Goal: Information Seeking & Learning: Learn about a topic

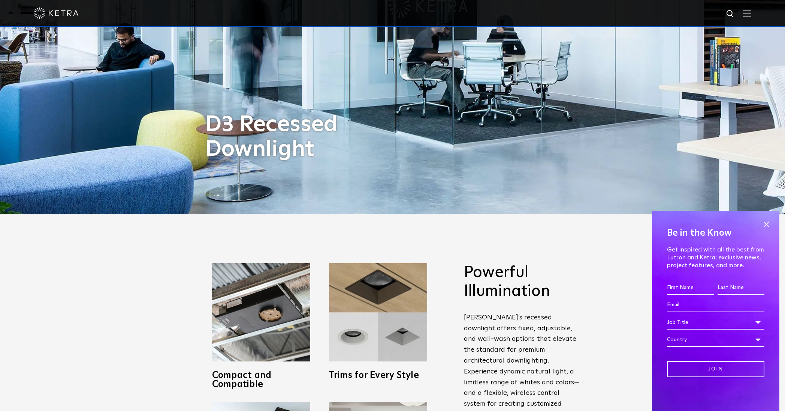
scroll to position [197, 0]
click at [769, 225] on span at bounding box center [766, 223] width 11 height 11
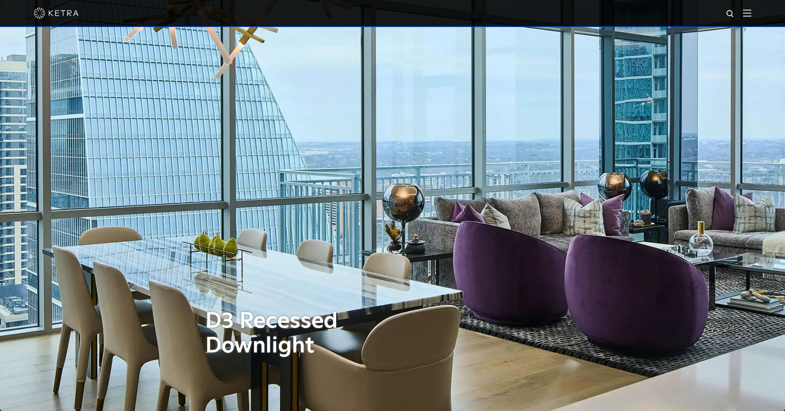
scroll to position [0, 0]
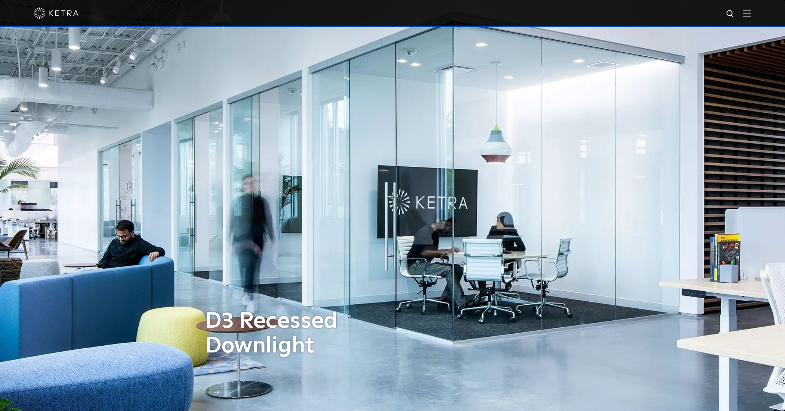
click at [59, 11] on img at bounding box center [56, 12] width 45 height 11
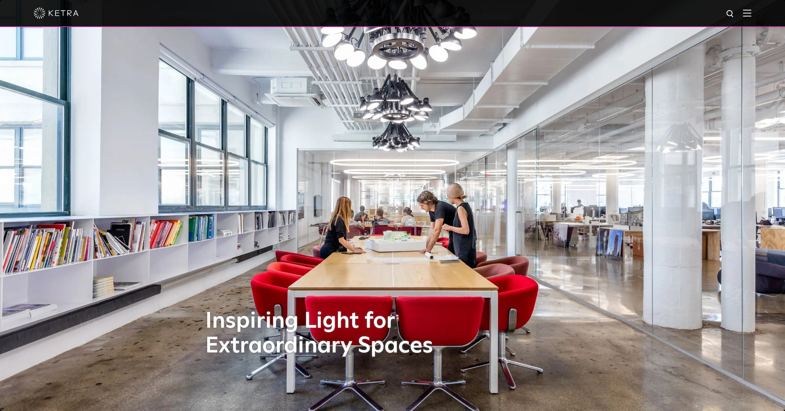
click at [749, 15] on img at bounding box center [747, 12] width 8 height 7
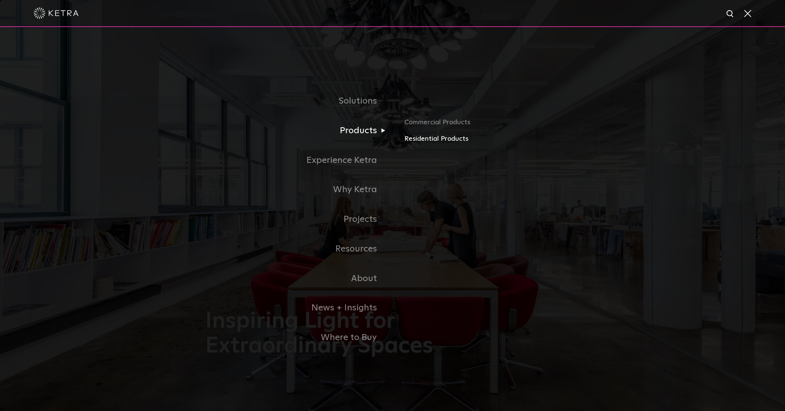
click at [429, 137] on link "Residential Products" at bounding box center [492, 138] width 175 height 11
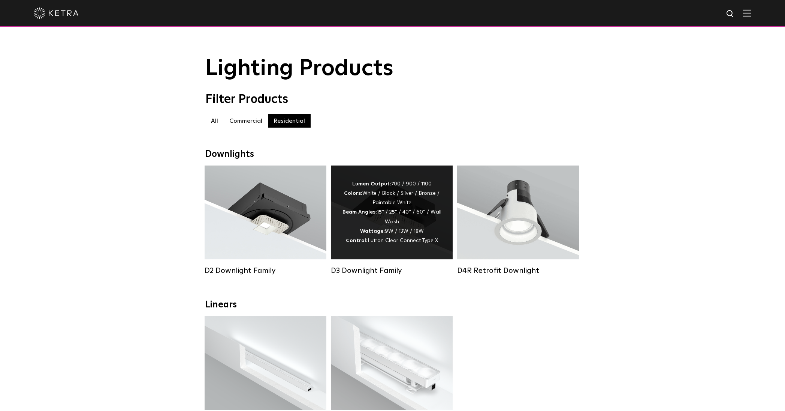
click at [391, 226] on div "Lumen Output: 700 / 900 / 1100 Colors: White / Black / Silver / Bronze / Painta…" at bounding box center [391, 212] width 99 height 66
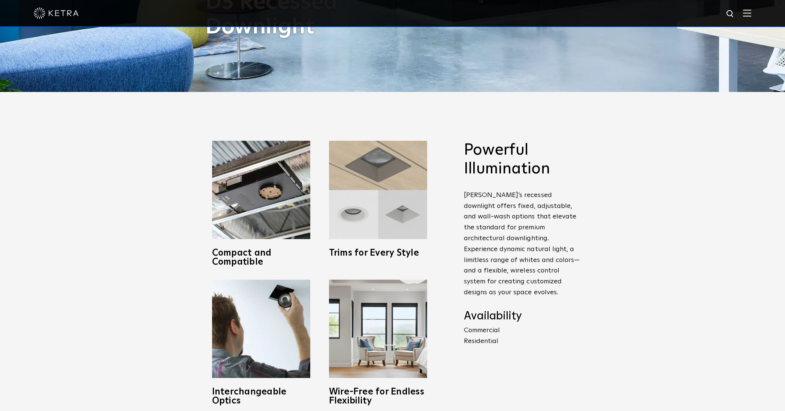
scroll to position [319, 0]
click at [376, 195] on img at bounding box center [378, 189] width 98 height 98
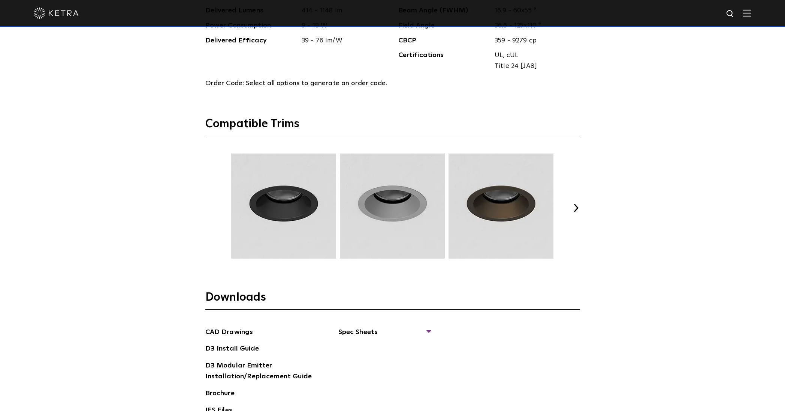
scroll to position [1025, 0]
click at [574, 205] on button "Next" at bounding box center [576, 207] width 7 height 7
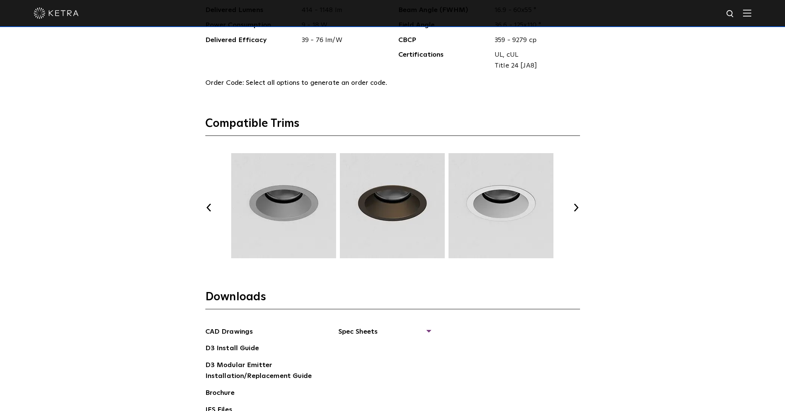
click at [574, 205] on button "Next" at bounding box center [576, 207] width 7 height 7
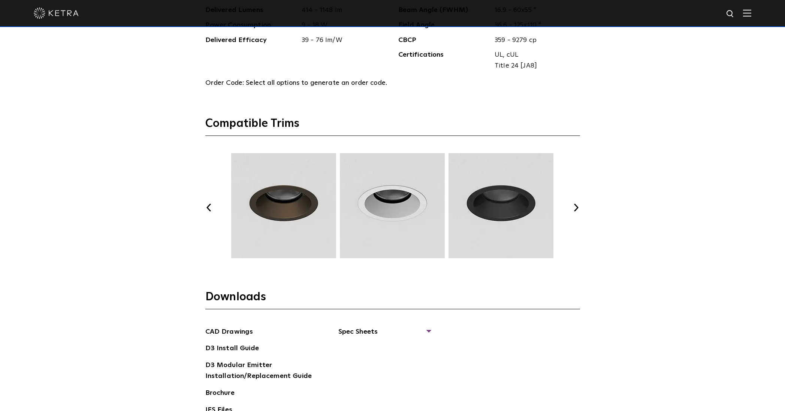
click at [574, 205] on button "Next" at bounding box center [576, 207] width 7 height 7
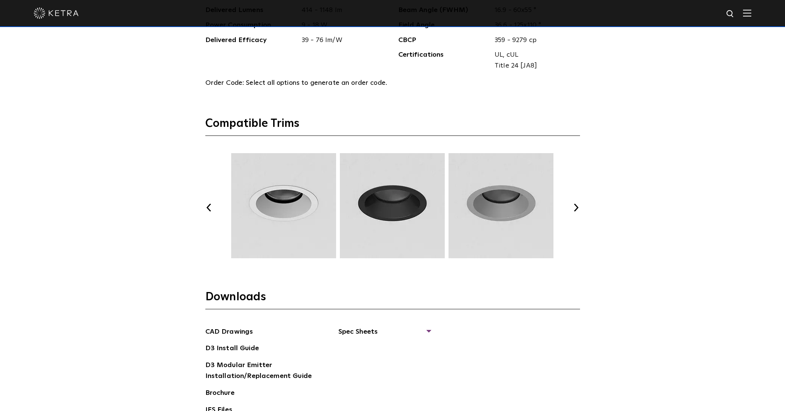
click at [575, 205] on button "Next" at bounding box center [576, 207] width 7 height 7
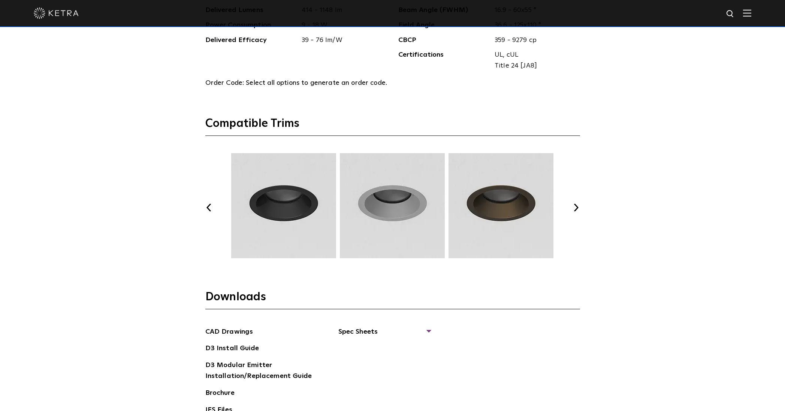
click at [575, 205] on button "Next" at bounding box center [576, 207] width 7 height 7
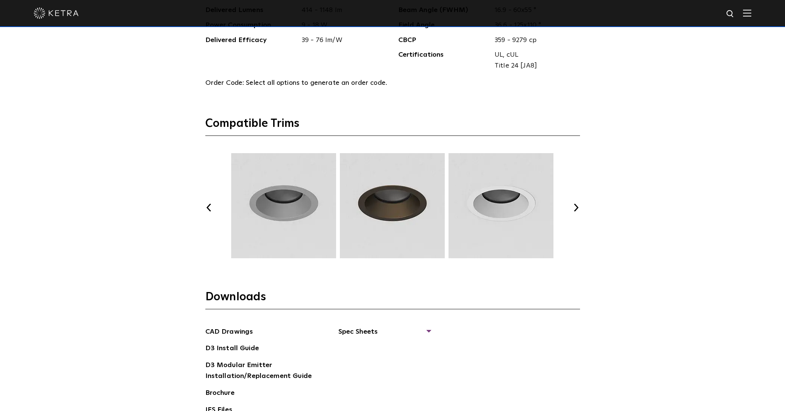
click at [575, 205] on button "Next" at bounding box center [576, 207] width 7 height 7
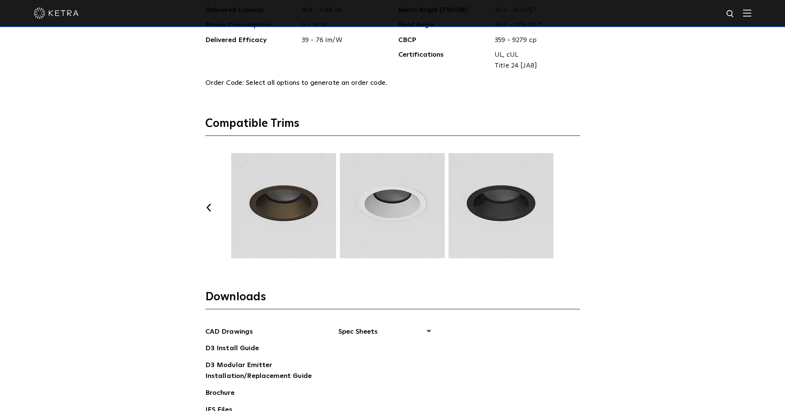
click at [575, 205] on button "Next" at bounding box center [576, 207] width 7 height 7
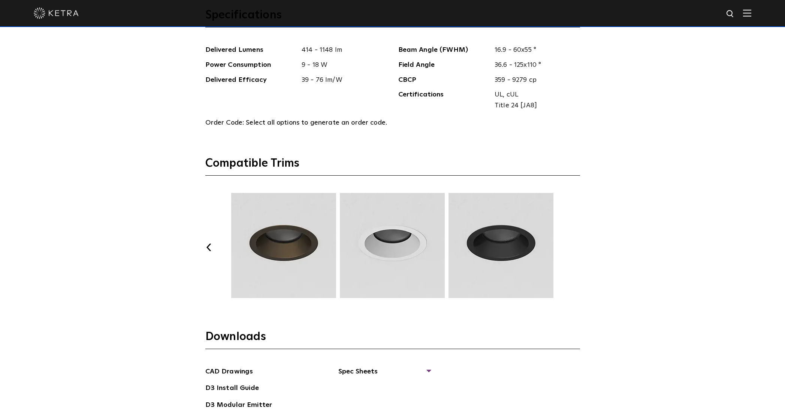
scroll to position [985, 0]
click at [208, 246] on button "Previous" at bounding box center [208, 247] width 7 height 7
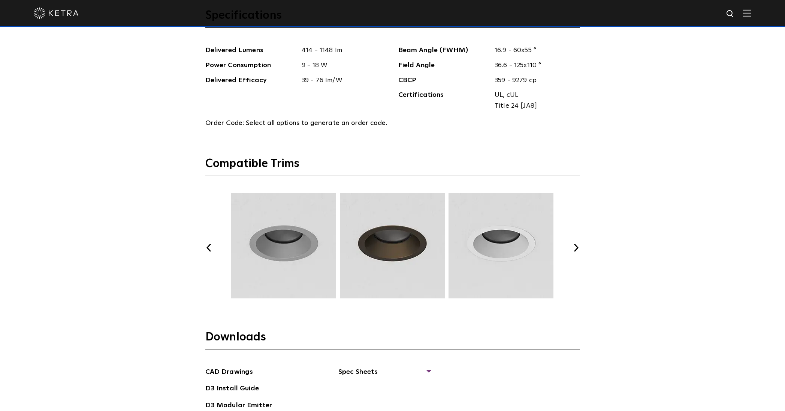
click at [209, 244] on button "Previous" at bounding box center [208, 247] width 7 height 7
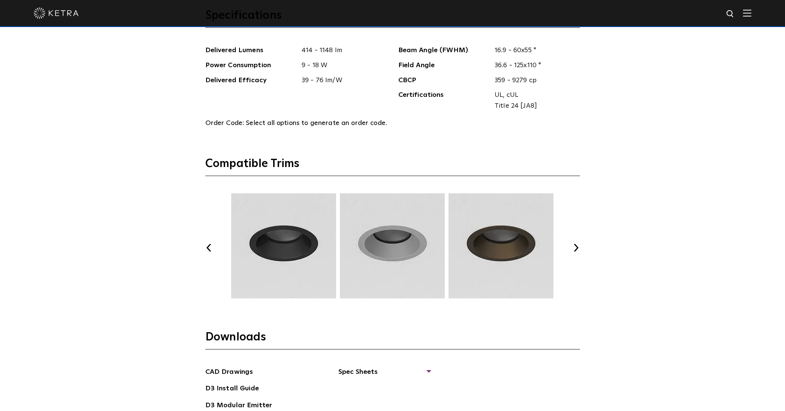
click at [209, 244] on button "Previous" at bounding box center [208, 247] width 7 height 7
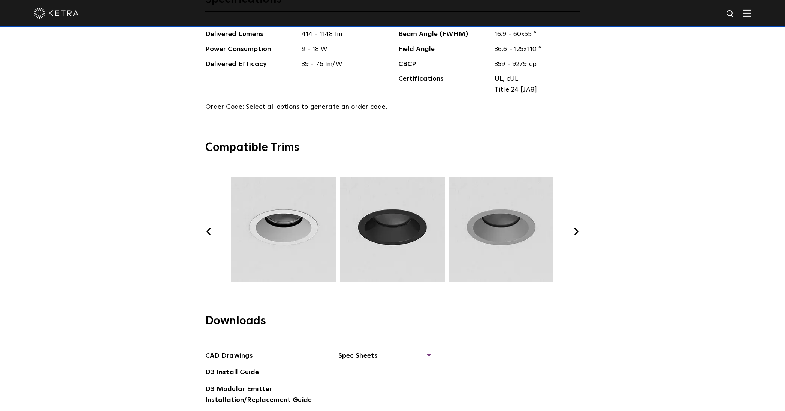
scroll to position [1002, 0]
click at [576, 227] on button "Next" at bounding box center [576, 230] width 7 height 7
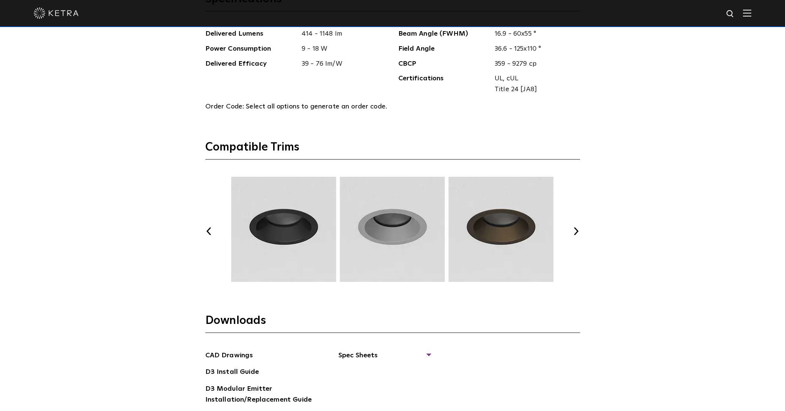
click at [576, 227] on button "Next" at bounding box center [576, 230] width 7 height 7
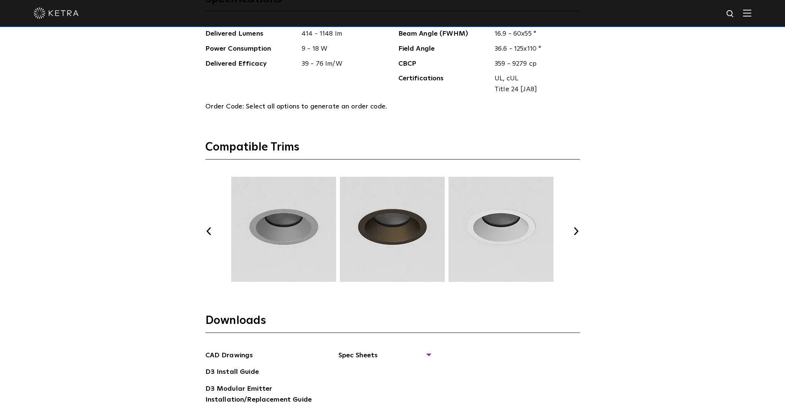
click at [576, 227] on button "Next" at bounding box center [576, 230] width 7 height 7
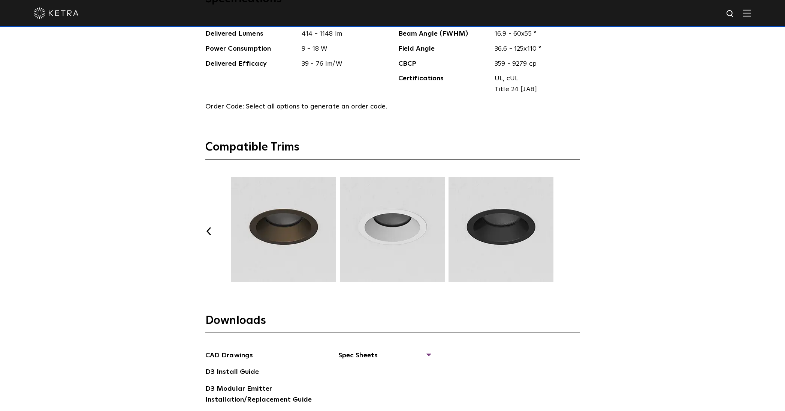
click at [576, 227] on button "Next" at bounding box center [576, 230] width 7 height 7
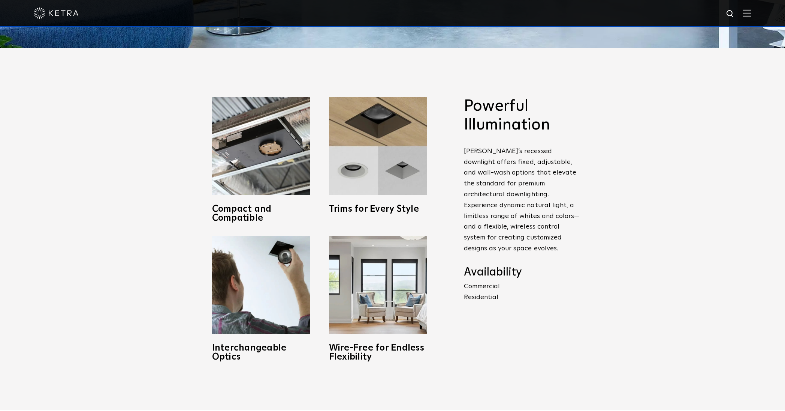
scroll to position [363, 0]
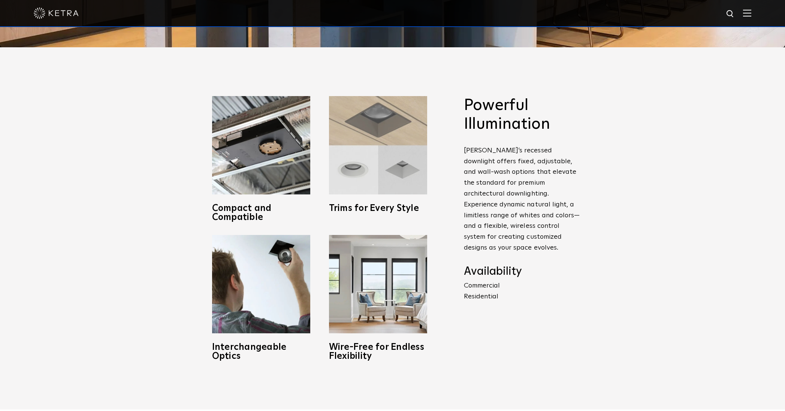
click at [373, 145] on img at bounding box center [378, 145] width 98 height 98
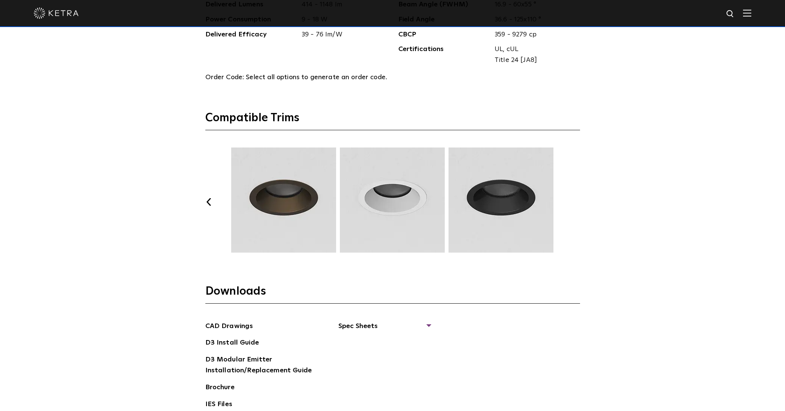
scroll to position [1031, 0]
click at [212, 199] on button "Previous" at bounding box center [208, 201] width 7 height 7
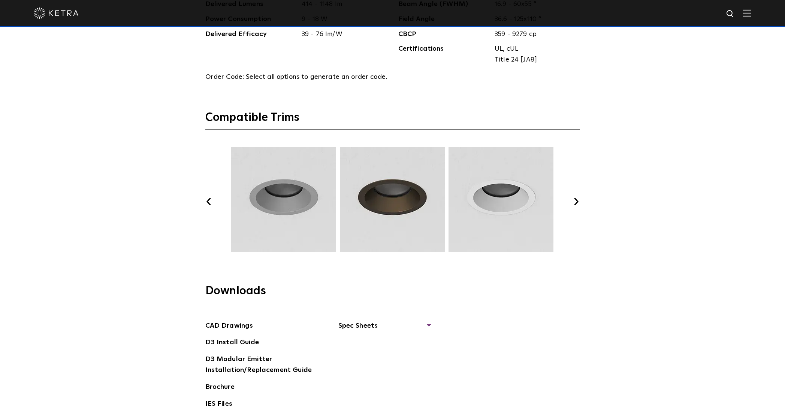
click at [212, 199] on button "Previous" at bounding box center [208, 201] width 7 height 7
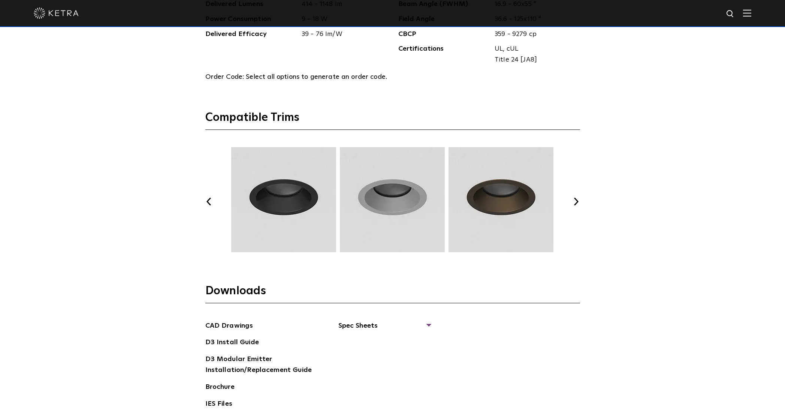
click at [210, 198] on button "Previous" at bounding box center [208, 201] width 7 height 7
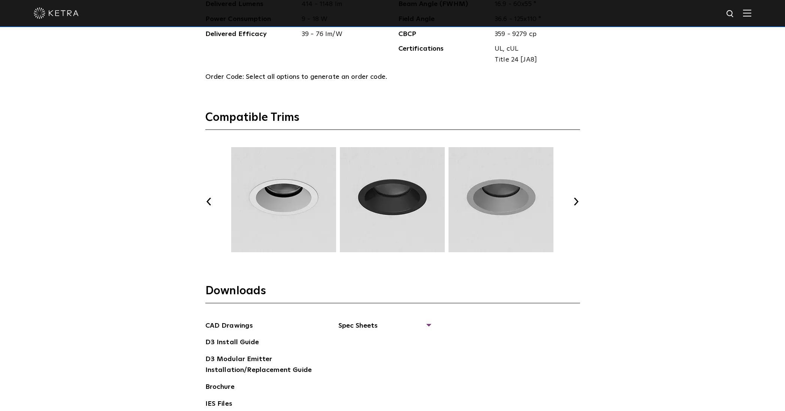
click at [210, 198] on button "Previous" at bounding box center [208, 201] width 7 height 7
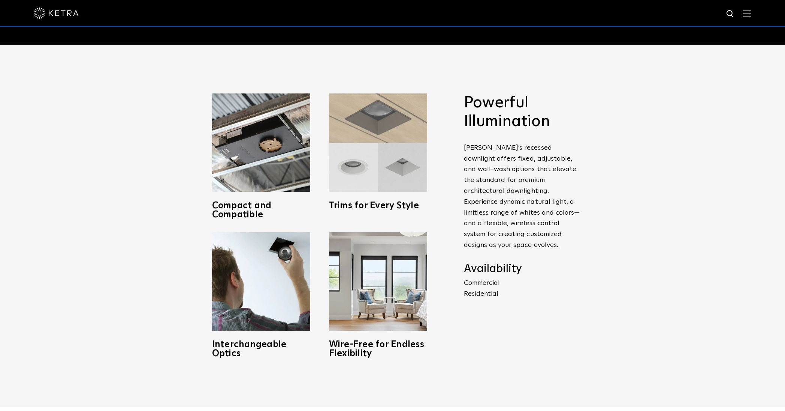
scroll to position [364, 0]
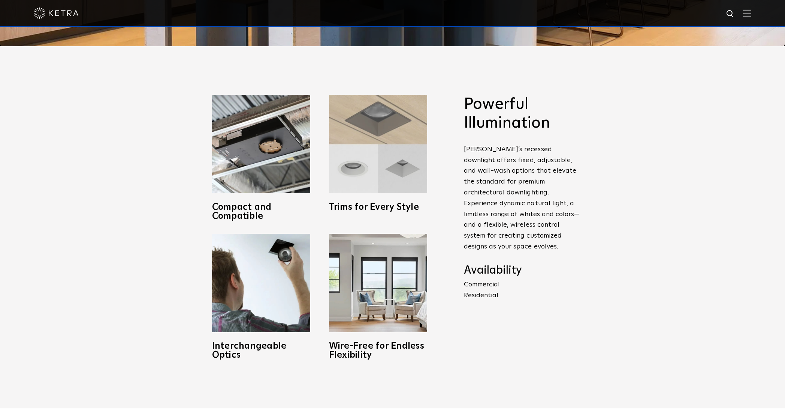
click at [379, 141] on img at bounding box center [378, 144] width 98 height 98
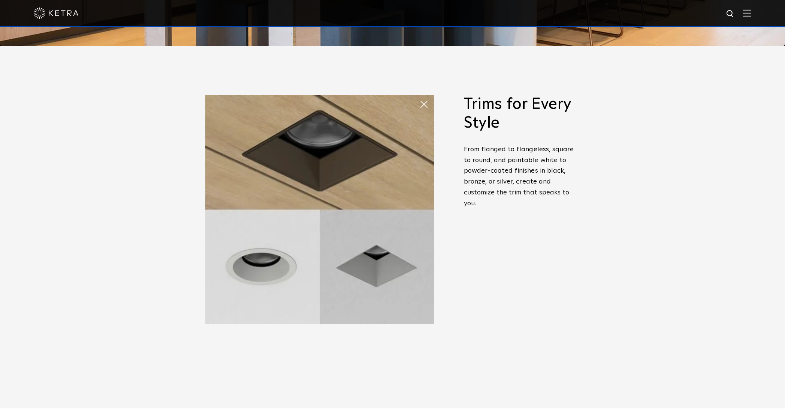
click at [420, 101] on span at bounding box center [427, 104] width 15 height 15
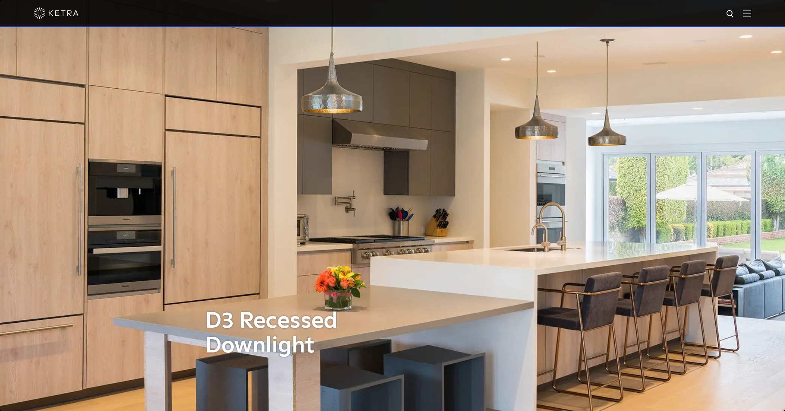
scroll to position [0, 0]
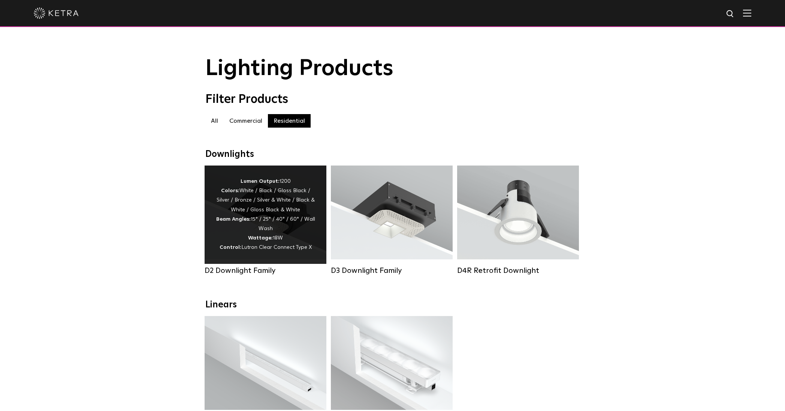
click at [269, 218] on div "Lumen Output: 1200 Colors: White / Black / Gloss Black / Silver / Bronze / Silv…" at bounding box center [265, 215] width 99 height 76
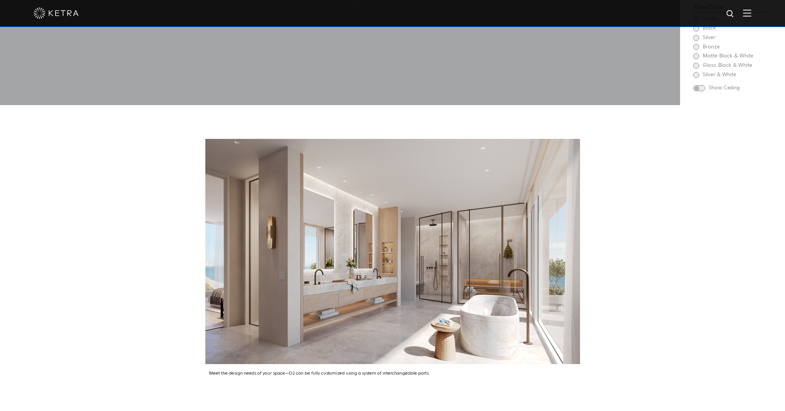
scroll to position [1128, 0]
click at [431, 169] on img at bounding box center [392, 250] width 375 height 225
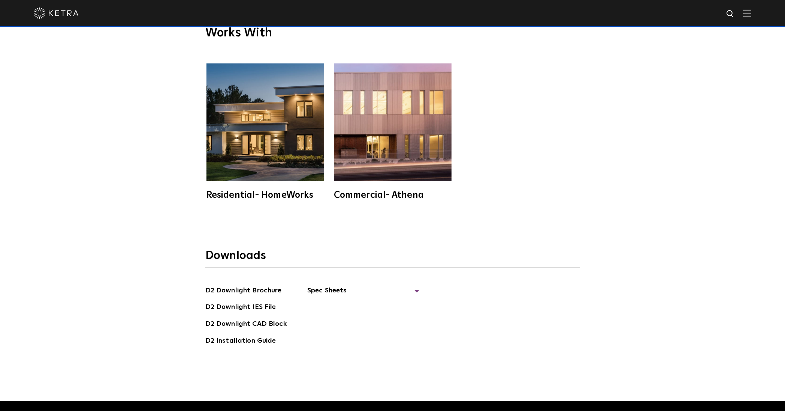
scroll to position [2170, 0]
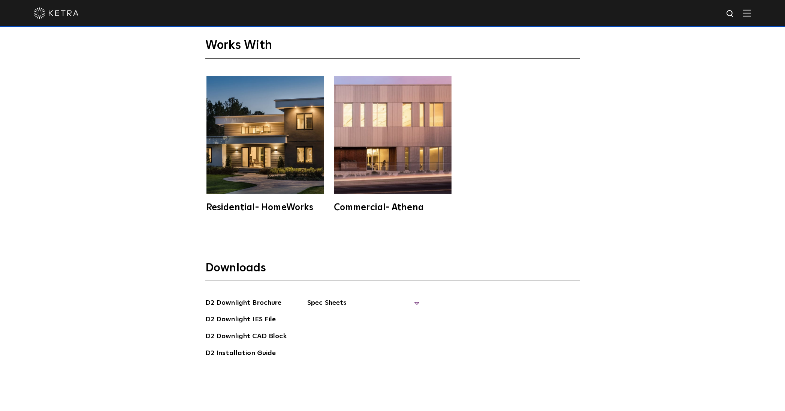
click at [322, 297] on span "Spec Sheets" at bounding box center [363, 305] width 112 height 16
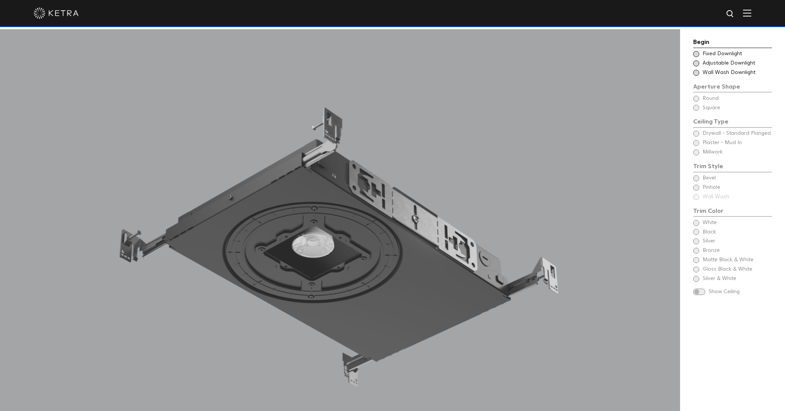
scroll to position [748, 0]
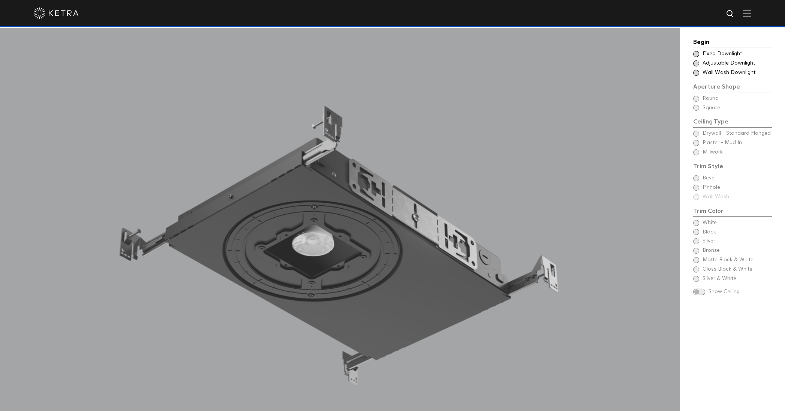
click at [704, 288] on span at bounding box center [700, 291] width 12 height 6
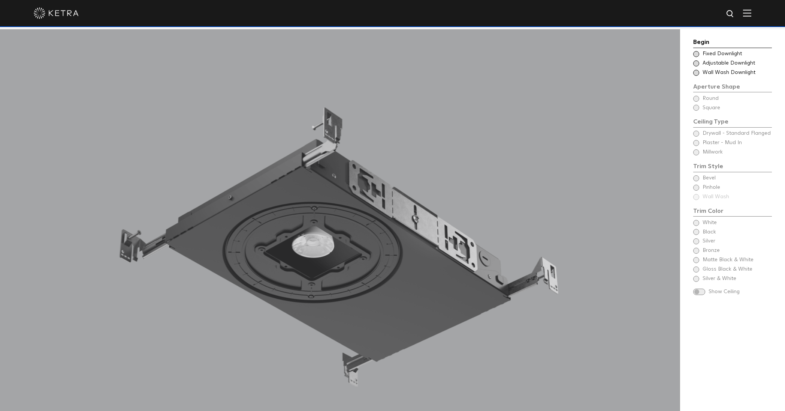
click at [698, 288] on span at bounding box center [700, 291] width 12 height 6
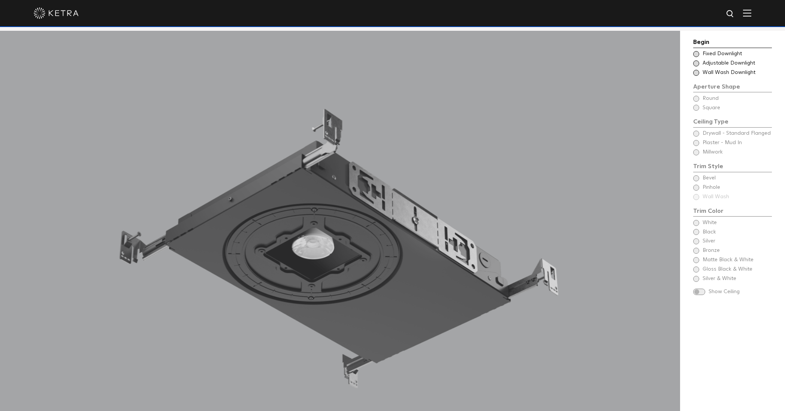
scroll to position [749, 0]
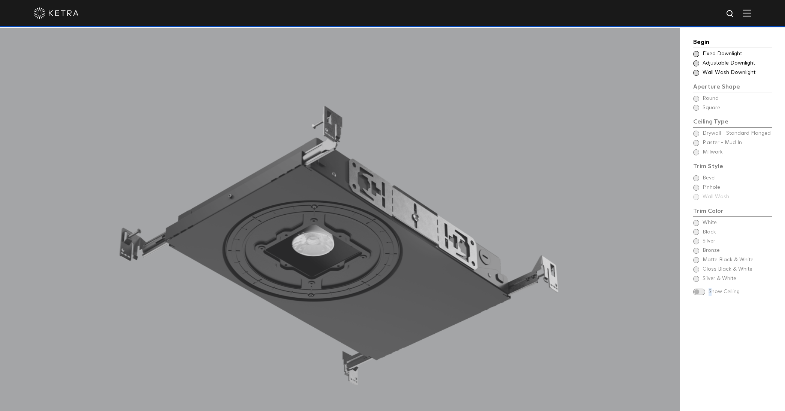
drag, startPoint x: 696, startPoint y: 284, endPoint x: 707, endPoint y: 284, distance: 11.2
click at [711, 288] on div "Show Ceiling" at bounding box center [733, 291] width 79 height 7
drag, startPoint x: 729, startPoint y: 285, endPoint x: 712, endPoint y: 285, distance: 16.5
click at [729, 288] on span "Show Ceiling" at bounding box center [740, 291] width 63 height 7
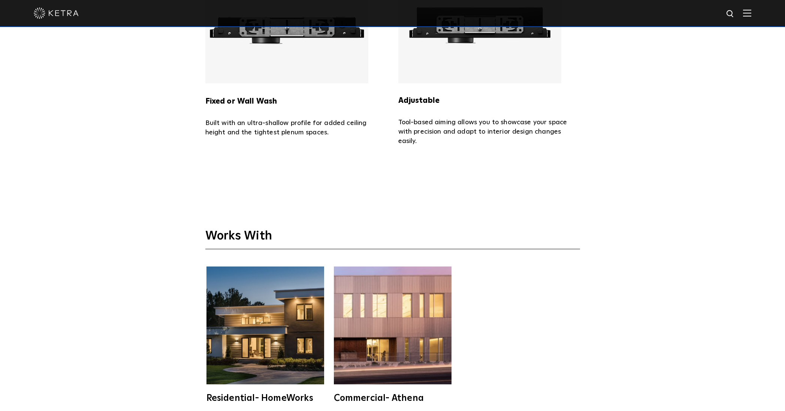
scroll to position [1981, 0]
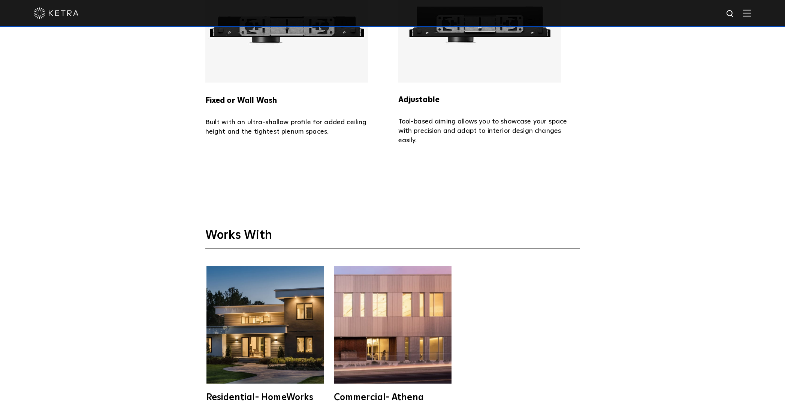
click at [267, 312] on img at bounding box center [266, 324] width 118 height 118
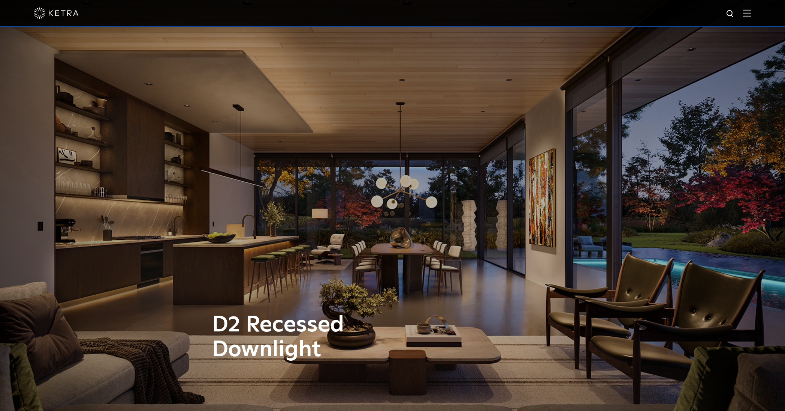
scroll to position [0, 0]
